Goal: Navigation & Orientation: Find specific page/section

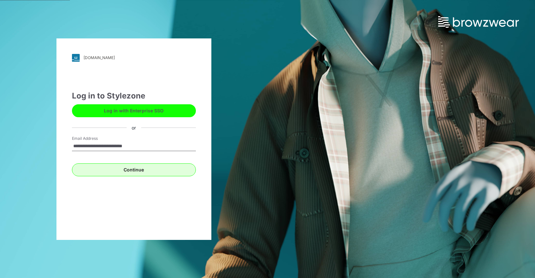
type input "**********"
click at [135, 169] on button "Continue" at bounding box center [134, 169] width 124 height 13
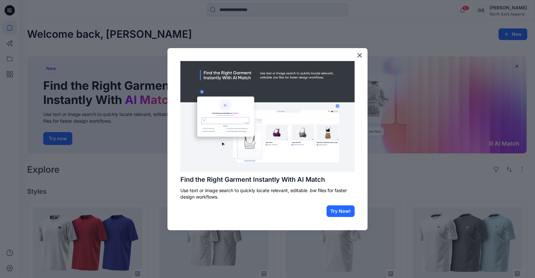
scroll to position [0, 0]
click at [359, 58] on button "×" at bounding box center [359, 55] width 6 height 10
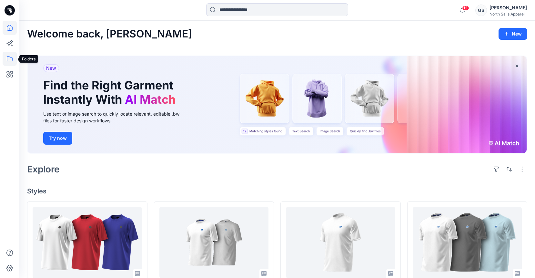
click at [9, 59] on icon at bounding box center [10, 59] width 14 height 14
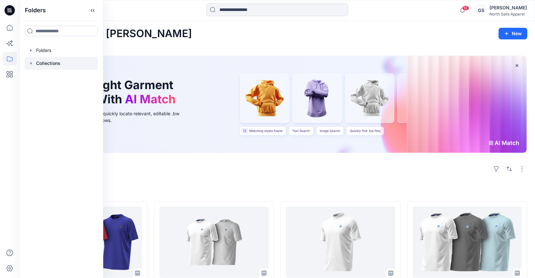
scroll to position [0, 0]
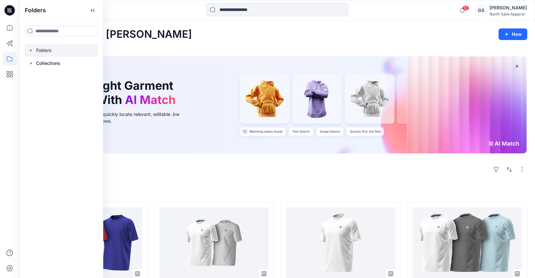
click at [44, 53] on div at bounding box center [62, 50] width 74 height 13
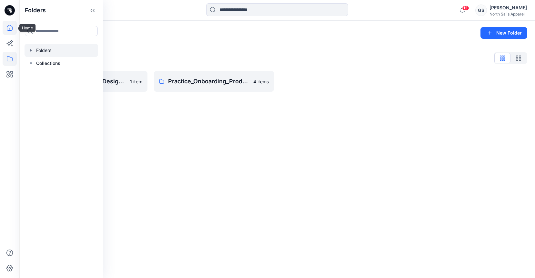
click at [14, 28] on icon at bounding box center [10, 28] width 14 height 14
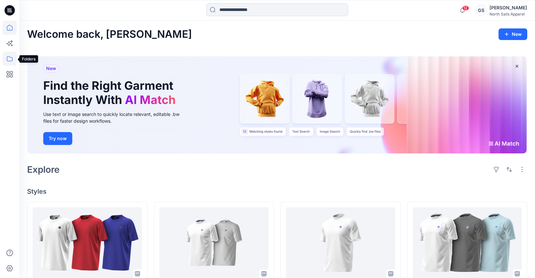
click at [10, 58] on icon at bounding box center [10, 59] width 14 height 14
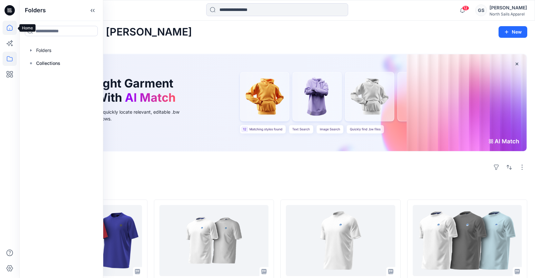
click at [8, 28] on icon at bounding box center [10, 28] width 14 height 14
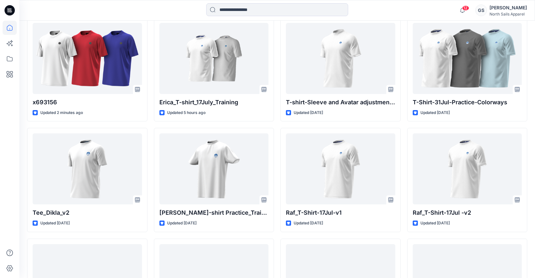
scroll to position [190, 0]
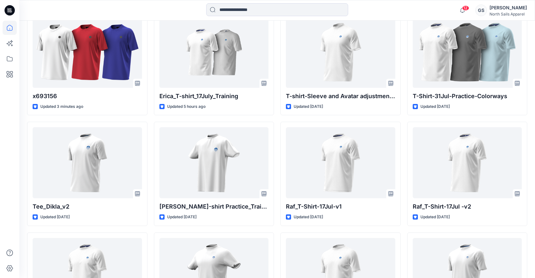
click at [6, 10] on icon at bounding box center [10, 10] width 10 height 10
click at [10, 10] on icon at bounding box center [10, 9] width 3 height 0
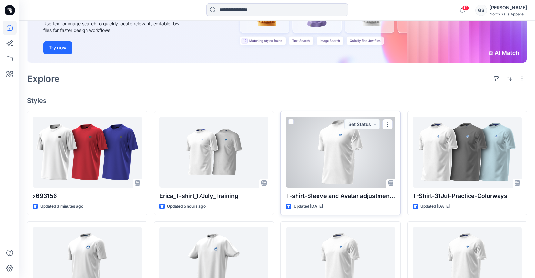
scroll to position [90, 0]
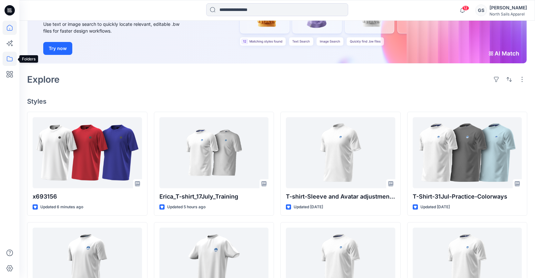
click at [13, 58] on icon at bounding box center [10, 59] width 14 height 14
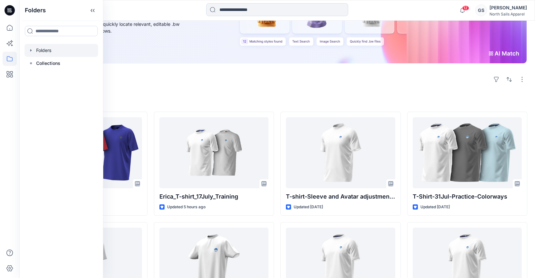
click at [43, 49] on div at bounding box center [62, 50] width 74 height 13
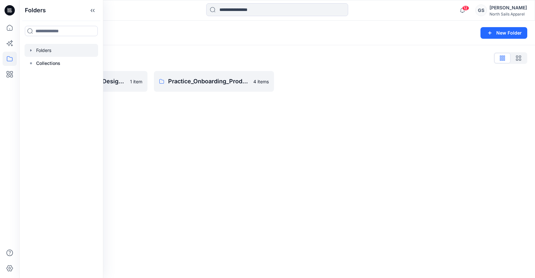
click at [30, 49] on icon "button" at bounding box center [30, 50] width 5 height 5
click at [66, 64] on div at bounding box center [53, 63] width 90 height 13
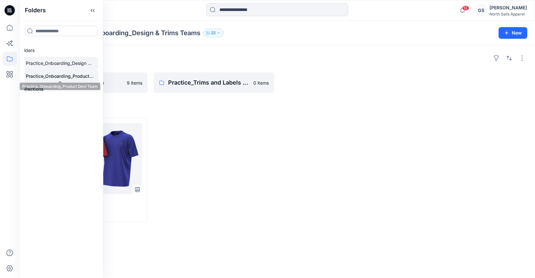
click at [73, 79] on p "Practice_Onboarding_Product Devt Team" at bounding box center [60, 76] width 68 height 8
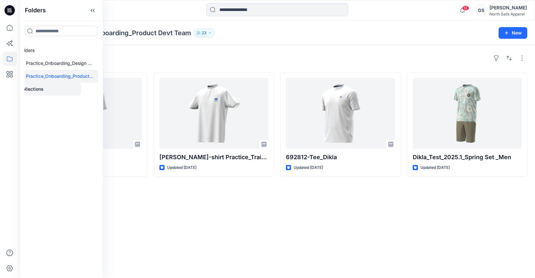
click at [45, 87] on div at bounding box center [45, 89] width 74 height 13
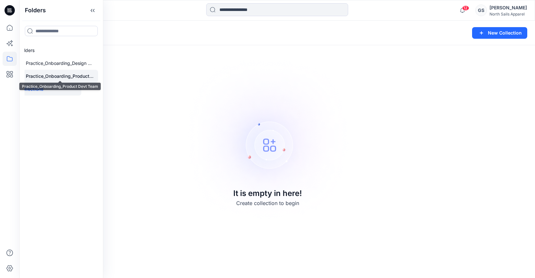
click at [51, 78] on p "Practice_Onboarding_Product Devt Team" at bounding box center [60, 76] width 68 height 8
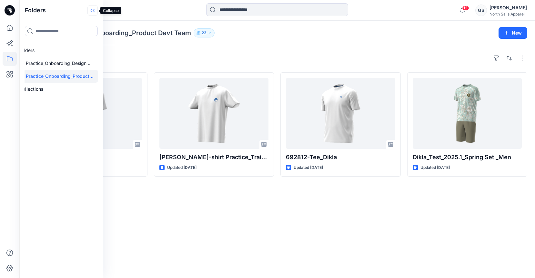
click at [95, 11] on icon at bounding box center [92, 10] width 10 height 11
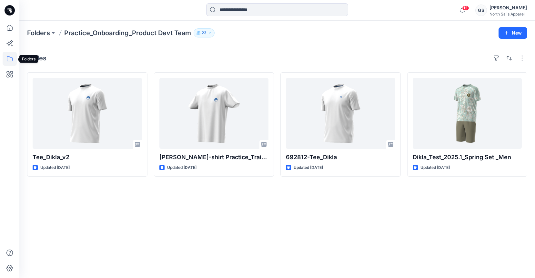
click at [9, 59] on icon at bounding box center [10, 59] width 14 height 14
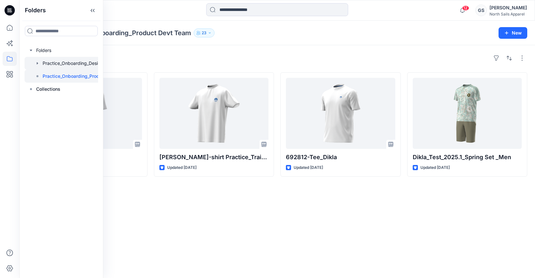
click at [49, 62] on div at bounding box center [70, 63] width 90 height 13
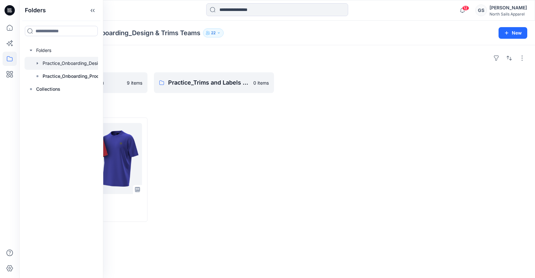
click at [36, 62] on icon "button" at bounding box center [37, 63] width 5 height 5
